Goal: Information Seeking & Learning: Learn about a topic

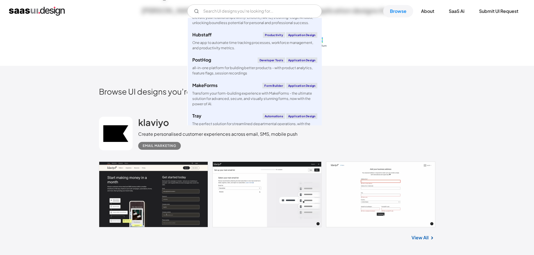
scroll to position [392, 0]
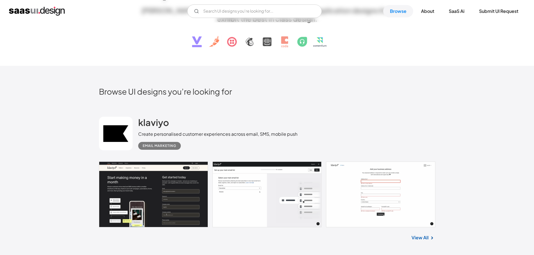
click at [148, 189] on link at bounding box center [267, 195] width 336 height 66
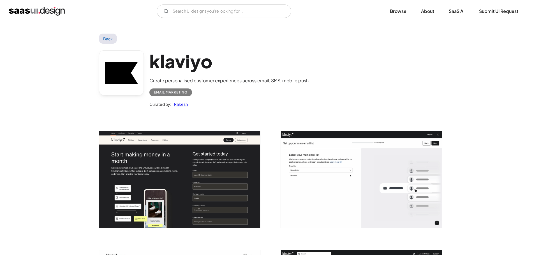
click at [222, 175] on img "open lightbox" at bounding box center [179, 179] width 161 height 97
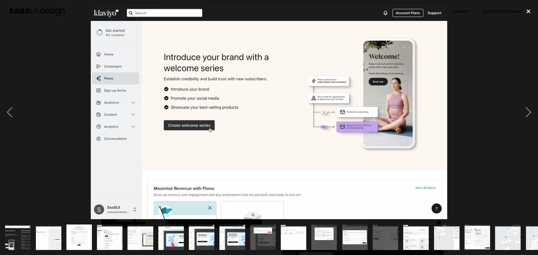
click at [534, 17] on div "close lightbox" at bounding box center [528, 11] width 19 height 12
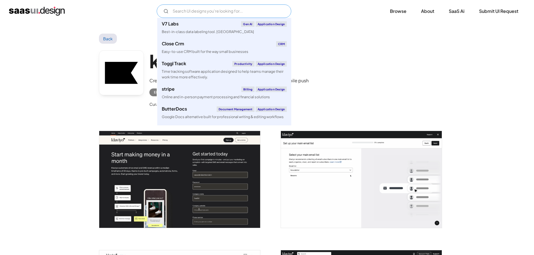
click at [215, 12] on input "Email Form" at bounding box center [224, 10] width 135 height 13
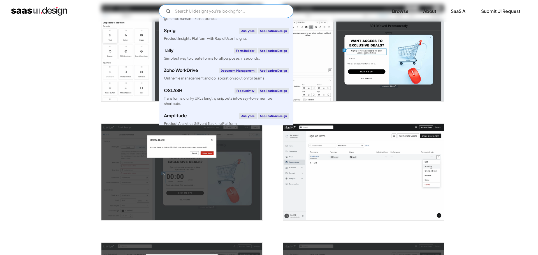
scroll to position [617, 0]
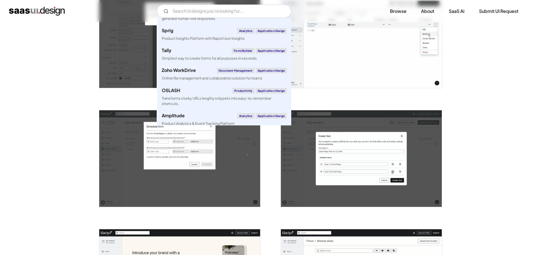
click at [387, 53] on img "open lightbox" at bounding box center [361, 39] width 161 height 97
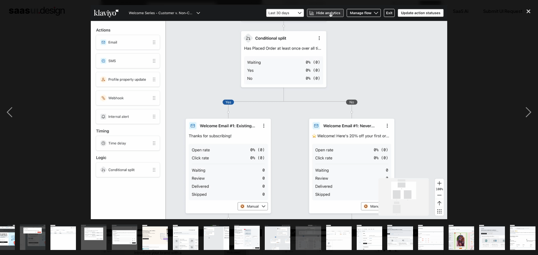
scroll to position [0, 233]
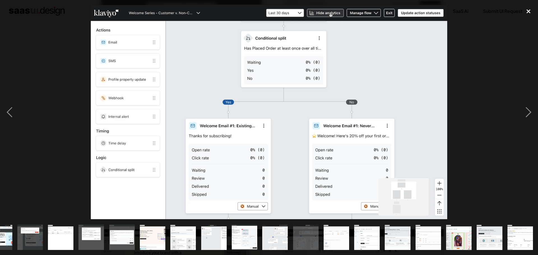
click at [529, 11] on div "close lightbox" at bounding box center [528, 11] width 19 height 12
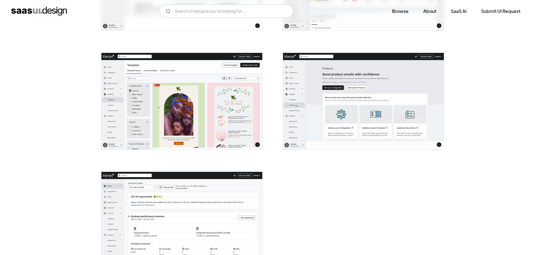
scroll to position [1393, 0]
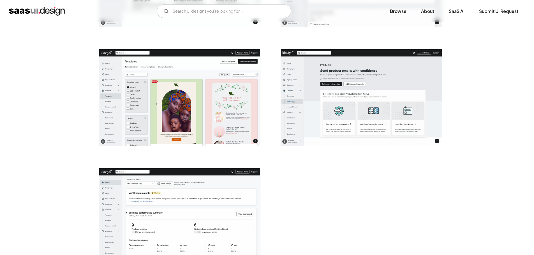
click at [166, 127] on img "open lightbox" at bounding box center [179, 97] width 161 height 97
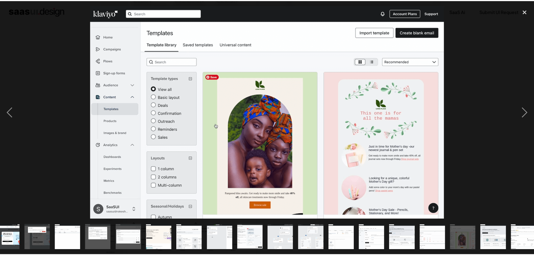
scroll to position [0, 233]
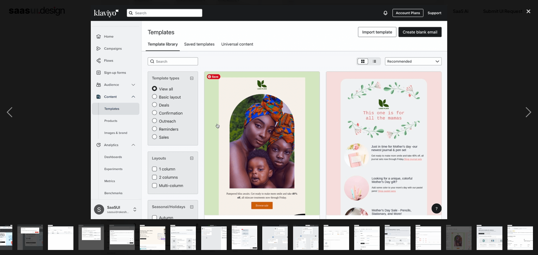
click at [24, 83] on div at bounding box center [269, 112] width 538 height 214
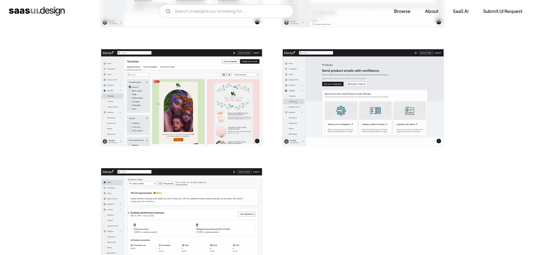
scroll to position [0, 0]
click at [311, 104] on img "open lightbox" at bounding box center [361, 97] width 161 height 97
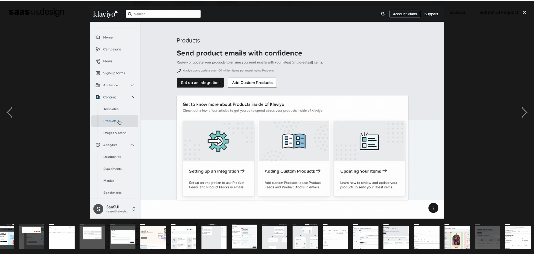
scroll to position [0, 233]
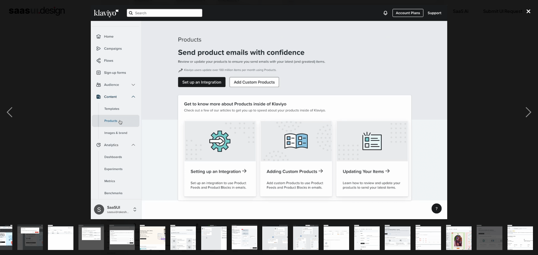
click at [529, 16] on div "close lightbox" at bounding box center [528, 11] width 19 height 12
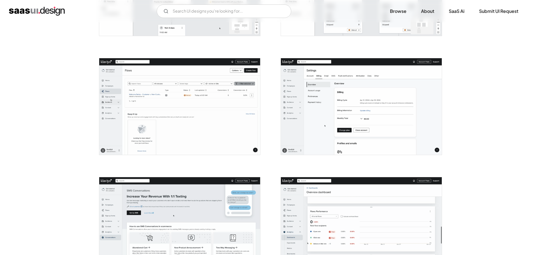
scroll to position [1057, 0]
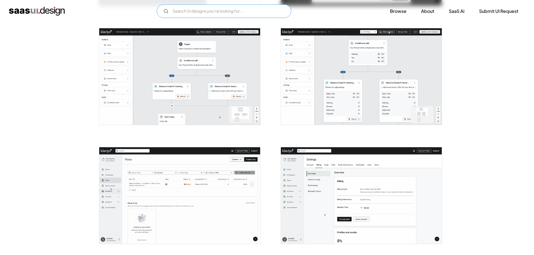
click at [190, 9] on input "Email Form" at bounding box center [224, 10] width 135 height 13
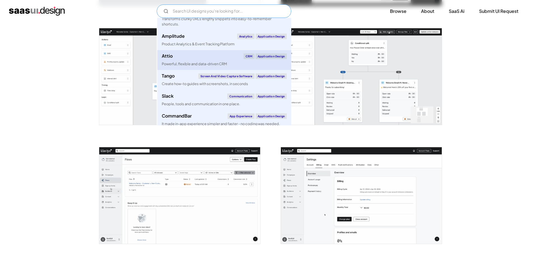
scroll to position [1990, 0]
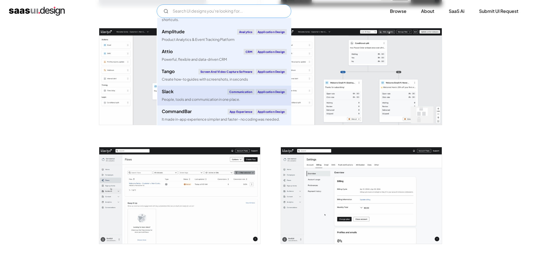
click at [184, 102] on div "People, tools and communication in one place." at bounding box center [201, 99] width 78 height 5
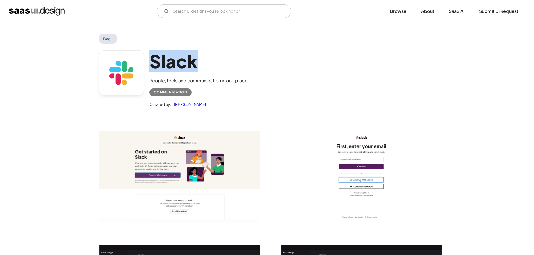
drag, startPoint x: 203, startPoint y: 57, endPoint x: 151, endPoint y: 58, distance: 52.2
click at [151, 58] on h1 "Slack" at bounding box center [199, 61] width 100 height 22
click at [171, 61] on h1 "Slack" at bounding box center [199, 61] width 100 height 22
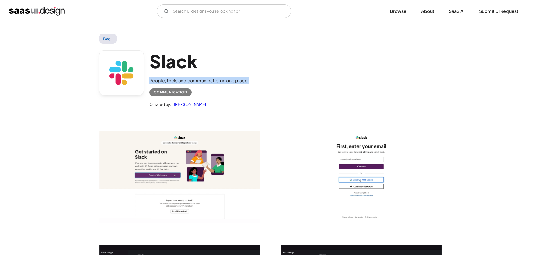
drag, startPoint x: 254, startPoint y: 78, endPoint x: 147, endPoint y: 78, distance: 107.4
click at [147, 78] on div "Slack People, tools and communication in one place. Communication Curated by: S…" at bounding box center [267, 80] width 336 height 73
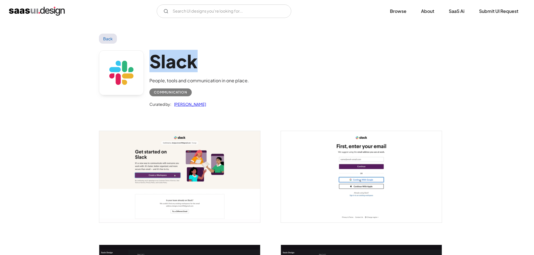
drag, startPoint x: 153, startPoint y: 63, endPoint x: 209, endPoint y: 70, distance: 57.1
click at [209, 70] on h1 "Slack" at bounding box center [199, 61] width 100 height 22
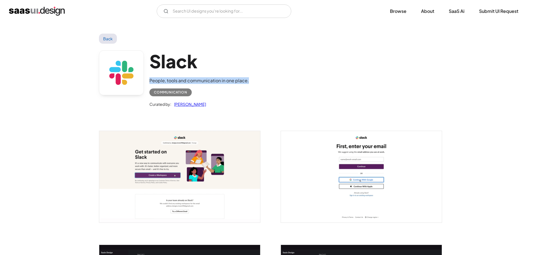
drag, startPoint x: 239, startPoint y: 81, endPoint x: 147, endPoint y: 81, distance: 91.4
click at [147, 81] on div "Slack People, tools and communication in one place. Communication Curated by: S…" at bounding box center [267, 80] width 336 height 73
click at [214, 98] on div "Curated by: Saurabh Sharma" at bounding box center [199, 101] width 100 height 11
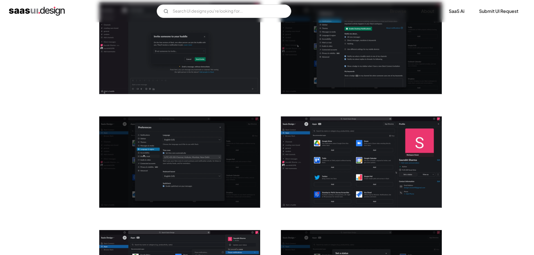
scroll to position [701, 0]
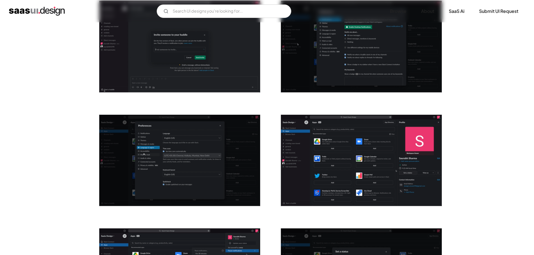
click at [171, 172] on img "open lightbox" at bounding box center [179, 161] width 161 height 92
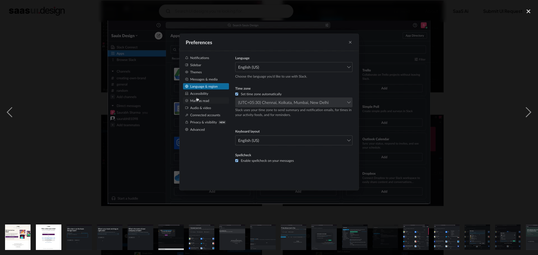
click at [31, 106] on div at bounding box center [269, 112] width 538 height 214
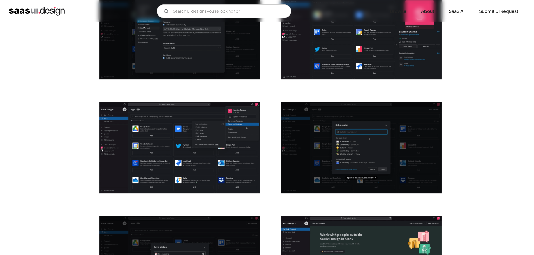
scroll to position [841, 0]
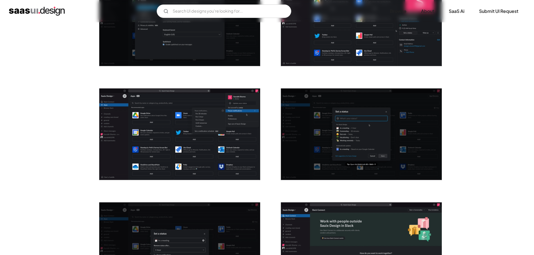
click at [389, 133] on img "open lightbox" at bounding box center [361, 135] width 161 height 92
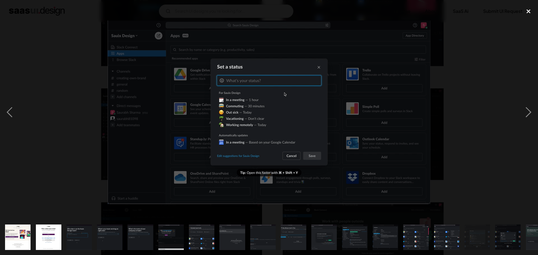
click at [529, 12] on div "close lightbox" at bounding box center [528, 11] width 19 height 12
